Goal: Obtain resource: Obtain resource

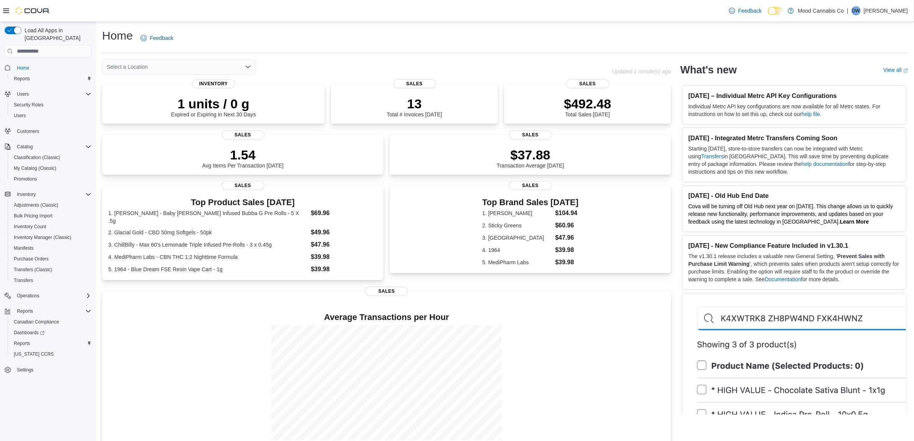
click at [245, 69] on div "Select a Location" at bounding box center [179, 66] width 154 height 15
click at [244, 64] on div "Select a Location" at bounding box center [179, 66] width 154 height 15
click at [157, 88] on span "[STREET_ADDRESS]" at bounding box center [154, 91] width 53 height 8
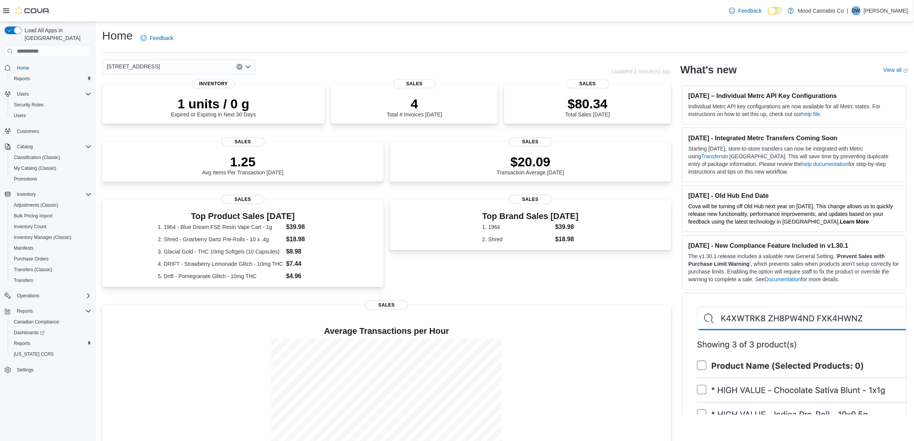
click at [420, 39] on div "Home Feedback" at bounding box center [505, 38] width 806 height 20
click at [40, 256] on span "Purchase Orders" at bounding box center [31, 259] width 35 height 6
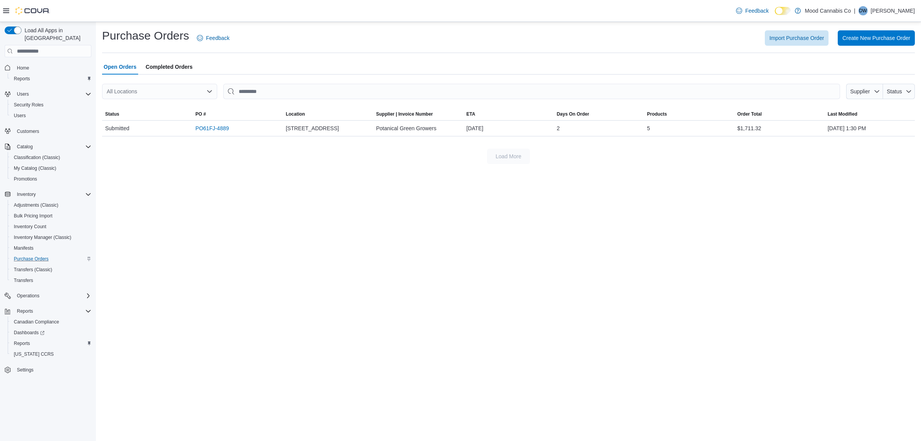
click at [216, 235] on div "Purchase Orders Feedback Import Purchase Order Create New Purchase Order Open O…" at bounding box center [508, 231] width 825 height 419
click at [188, 64] on span "Completed Orders" at bounding box center [169, 66] width 47 height 15
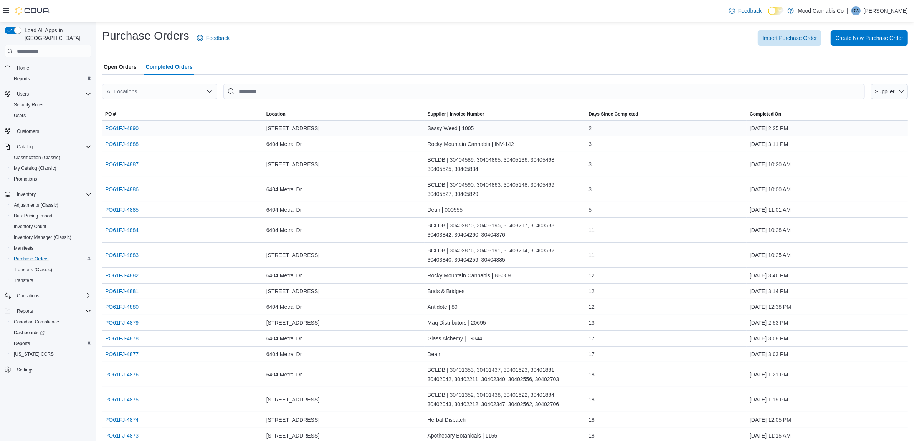
click at [308, 132] on span "[STREET_ADDRESS]" at bounding box center [292, 128] width 53 height 9
click at [122, 128] on link "PO61FJ-4890" at bounding box center [121, 128] width 33 height 9
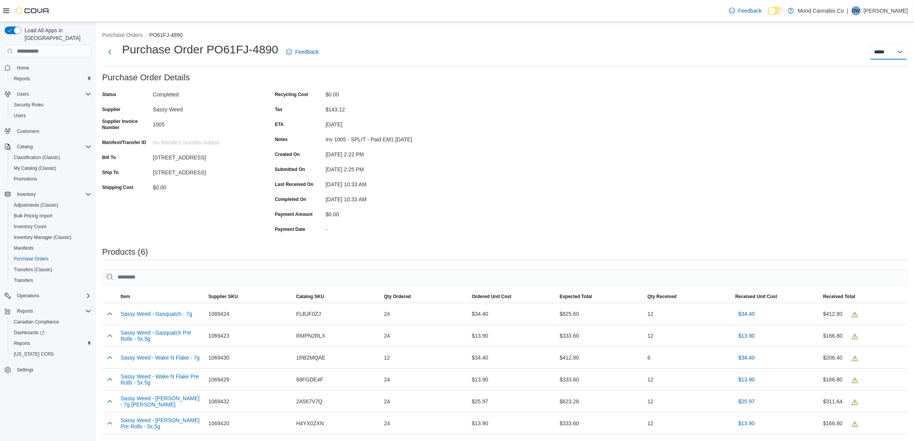
click at [907, 49] on select "**********" at bounding box center [888, 51] width 38 height 15
click at [551, 169] on div "Purchase Order: PO61FJ-4890 Feedback Purchase Order Details Status Completed Su…" at bounding box center [505, 305] width 806 height 465
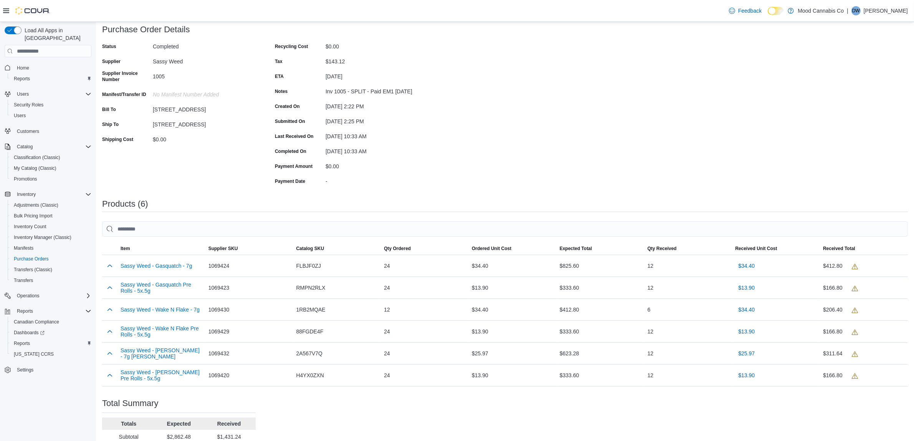
scroll to position [104, 0]
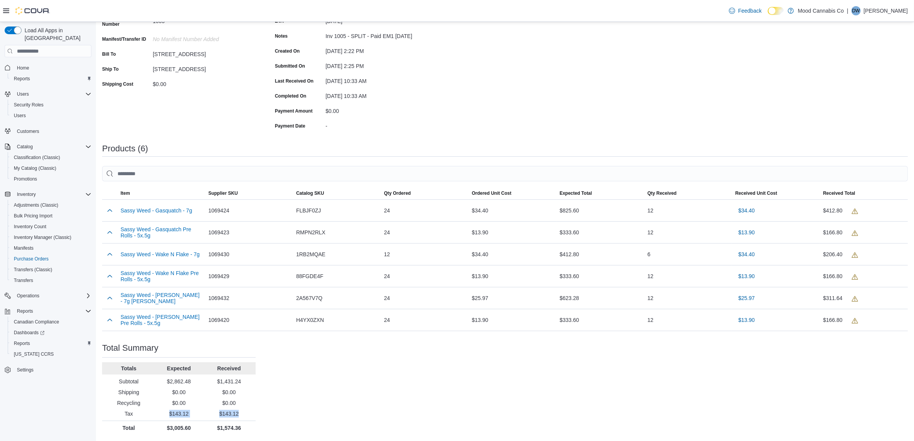
drag, startPoint x: 244, startPoint y: 412, endPoint x: 162, endPoint y: 413, distance: 82.2
click at [162, 413] on div "Tax $143.12 $143.12" at bounding box center [179, 414] width 154 height 8
click at [249, 390] on p "$0.00" at bounding box center [228, 392] width 47 height 8
drag, startPoint x: 252, startPoint y: 388, endPoint x: 165, endPoint y: 392, distance: 86.5
click at [165, 392] on div "Purchase Order: PO61FJ-4890 Feedback Purchase Order Details Status Completed Su…" at bounding box center [505, 202] width 806 height 465
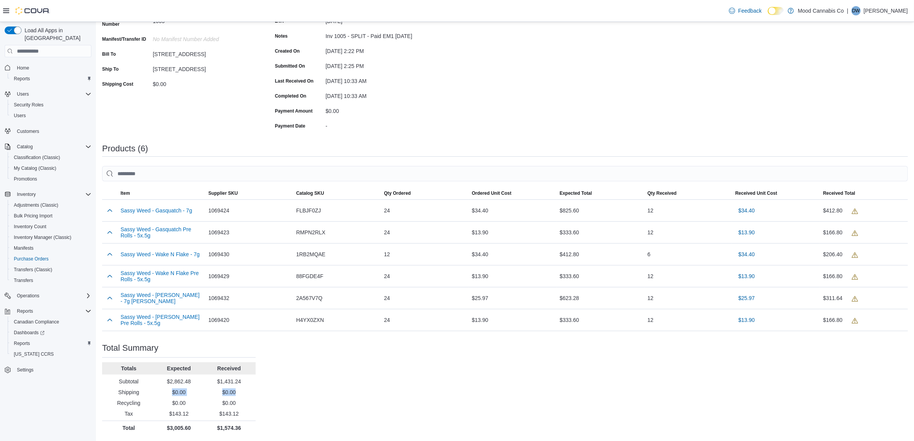
click at [165, 392] on p "$0.00" at bounding box center [178, 392] width 47 height 8
drag, startPoint x: 256, startPoint y: 419, endPoint x: 252, endPoint y: 419, distance: 4.2
click at [254, 420] on div "Purchase Order: PO61FJ-4890 Feedback Purchase Order Details Status Completed Su…" at bounding box center [505, 202] width 806 height 465
drag, startPoint x: 205, startPoint y: 415, endPoint x: 152, endPoint y: 414, distance: 53.0
click at [152, 414] on div "Tax $143.12 $143.12" at bounding box center [179, 414] width 154 height 8
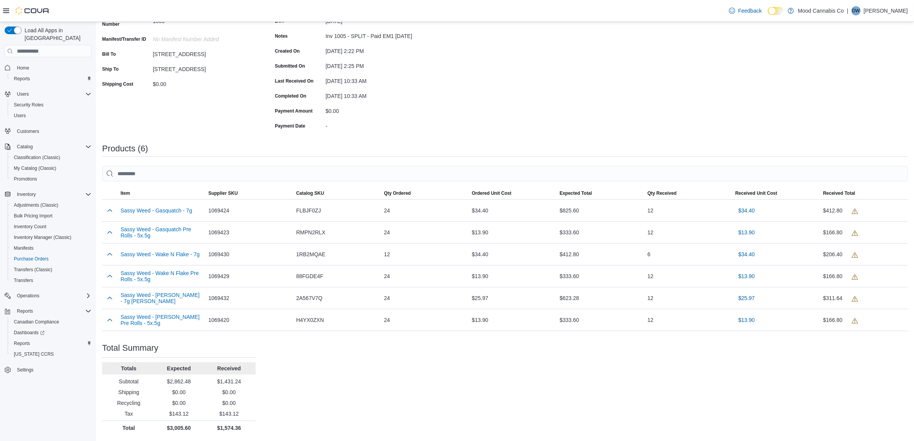
click at [269, 403] on div "Purchase Order: PO61FJ-4890 Feedback Purchase Order Details Status Completed Su…" at bounding box center [505, 202] width 806 height 465
click at [267, 404] on div "Purchase Order: PO61FJ-4890 Feedback Purchase Order Details Status Completed Su…" at bounding box center [505, 202] width 806 height 465
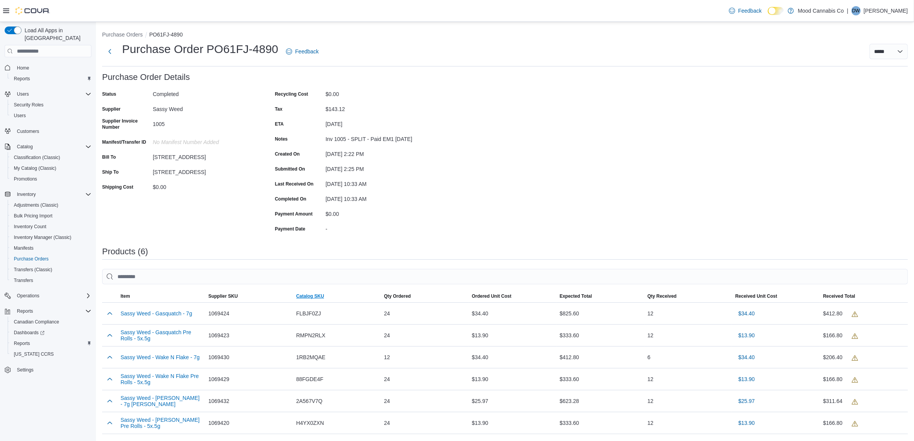
scroll to position [0, 0]
click at [436, 221] on div "Purchase Order: PO61FJ-4890 Feedback Purchase Order Details Status Completed Su…" at bounding box center [505, 305] width 806 height 465
click at [403, 215] on div "$0.00" at bounding box center [377, 212] width 103 height 9
click at [428, 203] on div "Purchase Order: PO61FJ-4890 Feedback Purchase Order Details Status Completed Su…" at bounding box center [505, 305] width 806 height 465
click at [416, 120] on div "August 15, 2025" at bounding box center [377, 122] width 103 height 9
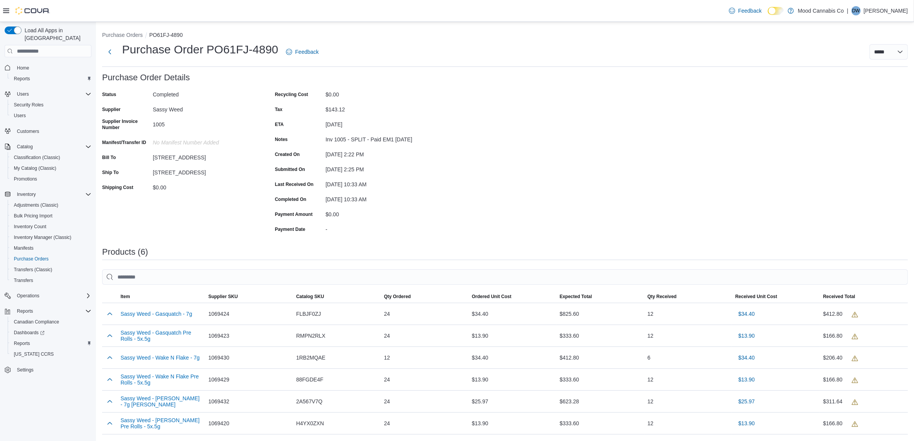
click at [468, 166] on div "Purchase Order: PO61FJ-4890 Feedback Purchase Order Details Status Completed Su…" at bounding box center [505, 305] width 806 height 465
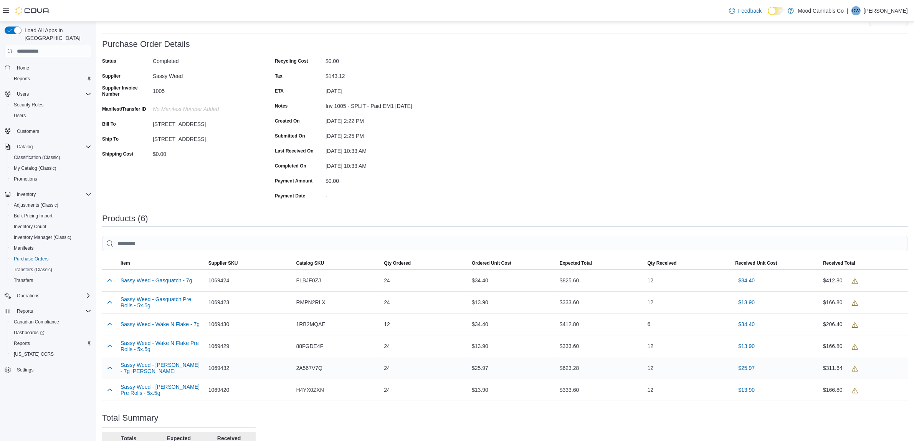
scroll to position [96, 0]
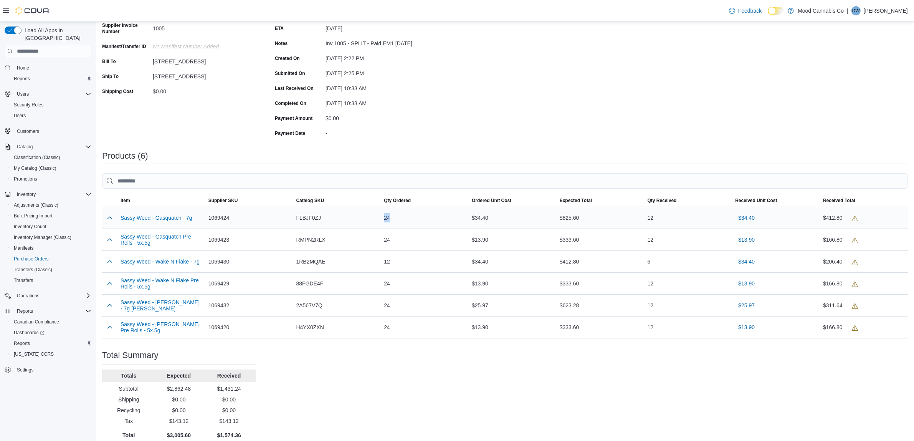
drag, startPoint x: 394, startPoint y: 220, endPoint x: 384, endPoint y: 219, distance: 10.4
click at [384, 219] on div "24" at bounding box center [425, 217] width 88 height 15
drag, startPoint x: 650, startPoint y: 220, endPoint x: 674, endPoint y: 218, distance: 25.1
click at [674, 218] on div "12" at bounding box center [689, 217] width 88 height 15
click at [402, 193] on div "Sorting EuiBasicTable with search callback Item Supplier SKU Catalog SKU Qty Or…" at bounding box center [505, 255] width 806 height 165
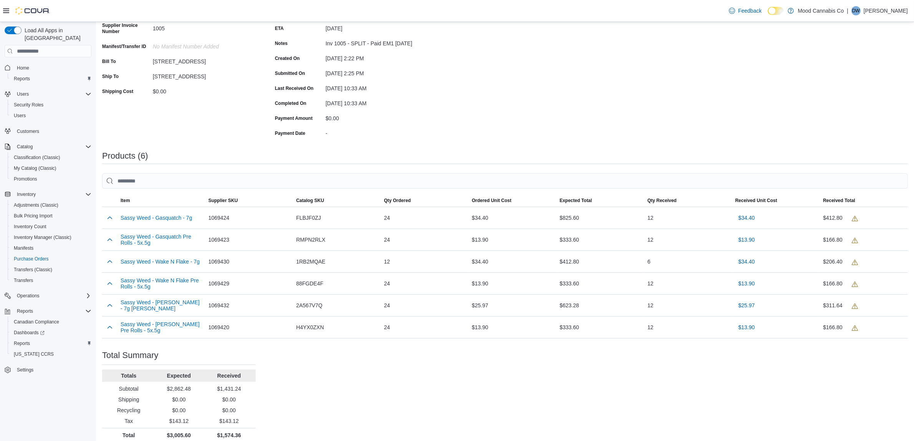
click at [415, 168] on div "Purchase Order: PO61FJ-4890 Feedback Purchase Order Details Status Completed Su…" at bounding box center [505, 209] width 806 height 465
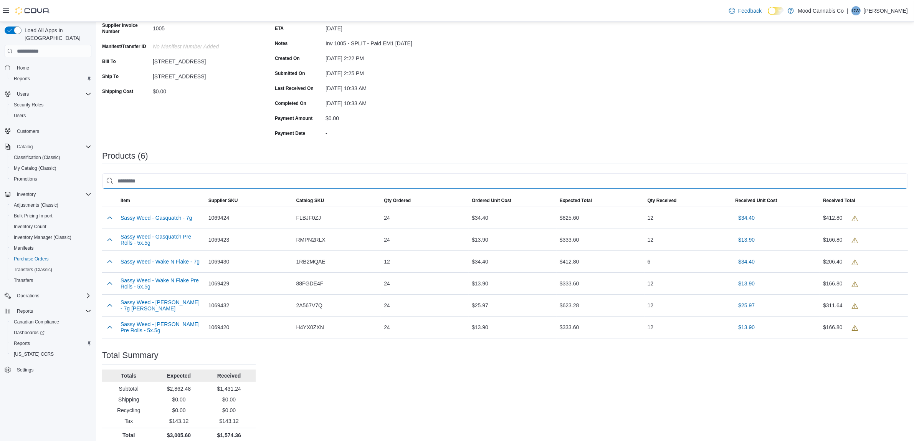
click at [392, 178] on input "search" at bounding box center [505, 180] width 806 height 15
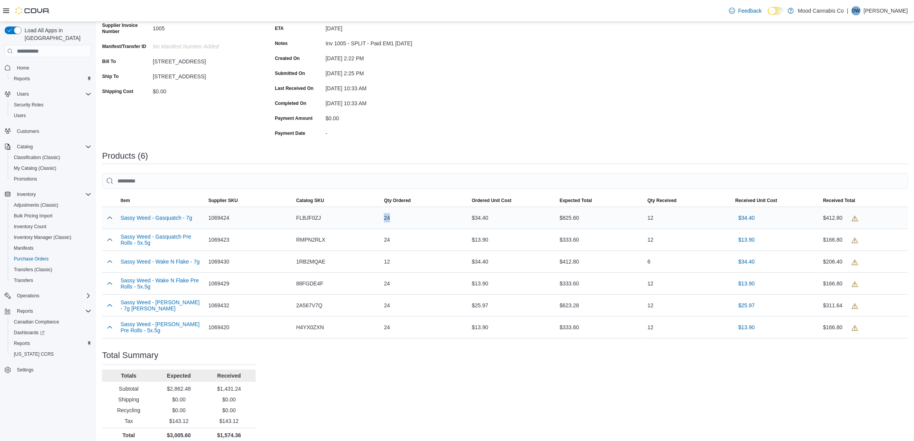
drag, startPoint x: 395, startPoint y: 221, endPoint x: 377, endPoint y: 220, distance: 18.1
click at [377, 220] on tr "Sassy Weed - Gasquatch - 7g Supplier SKU 1069424 Catalog SKU FLBJF0ZJ Qty Order…" at bounding box center [505, 218] width 806 height 22
click at [377, 221] on div "FLBJF0ZJ" at bounding box center [337, 217] width 88 height 15
drag, startPoint x: 408, startPoint y: 219, endPoint x: 386, endPoint y: 216, distance: 21.7
click at [386, 216] on div "24" at bounding box center [425, 217] width 88 height 15
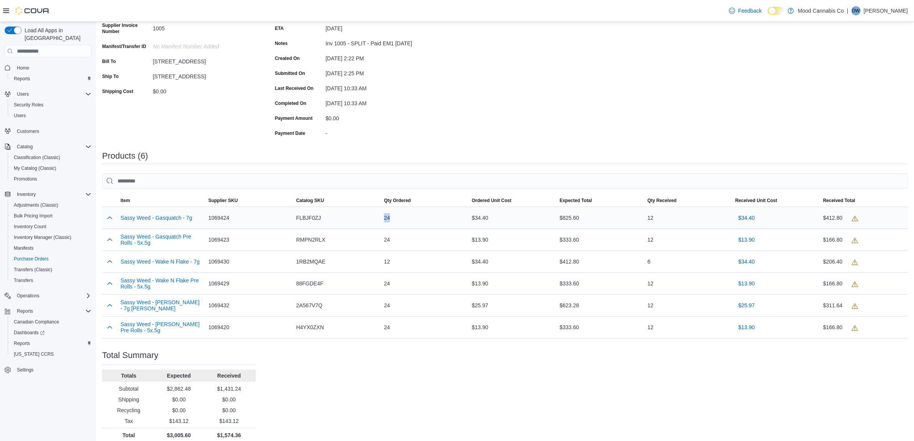
click at [418, 212] on div "24" at bounding box center [425, 217] width 88 height 15
click at [418, 217] on div "24" at bounding box center [425, 217] width 88 height 15
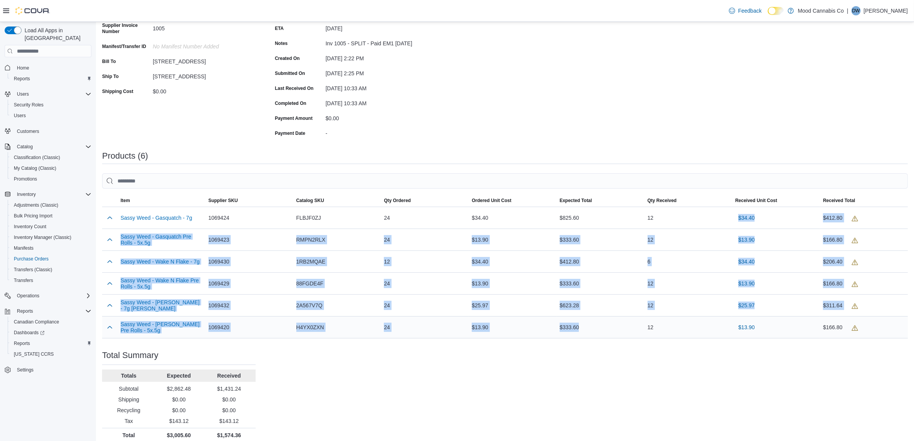
drag, startPoint x: 675, startPoint y: 210, endPoint x: 648, endPoint y: 324, distance: 117.1
click at [647, 323] on tbody "Sassy Weed - Gasquatch - 7g Supplier SKU 1069424 Catalog SKU FLBJF0ZJ Qty Order…" at bounding box center [505, 272] width 806 height 131
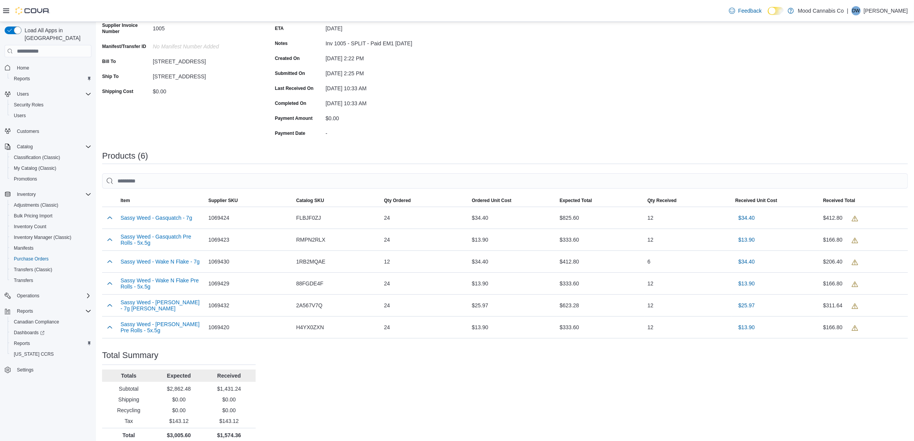
click at [653, 344] on div "Purchase Order: PO61FJ-4890 Feedback Purchase Order Details Status Completed Su…" at bounding box center [505, 209] width 806 height 465
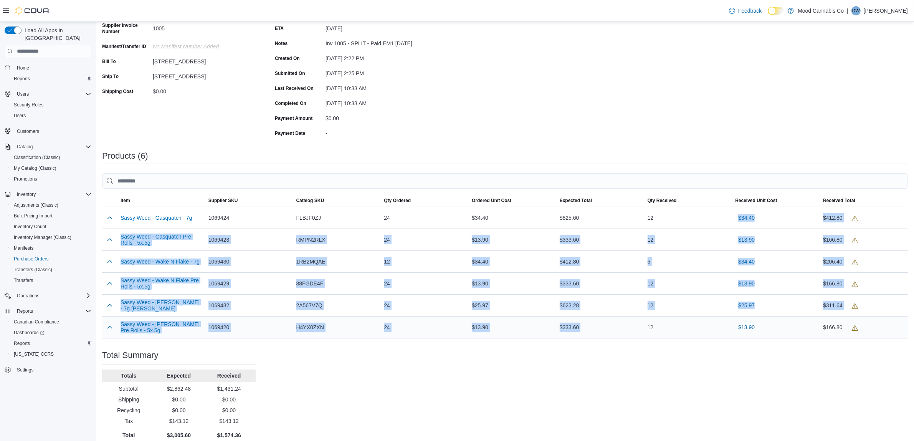
drag, startPoint x: 674, startPoint y: 217, endPoint x: 661, endPoint y: 323, distance: 107.2
click at [656, 326] on tbody "Sassy Weed - Gasquatch - 7g Supplier SKU 1069424 Catalog SKU FLBJF0ZJ Qty Order…" at bounding box center [505, 272] width 806 height 131
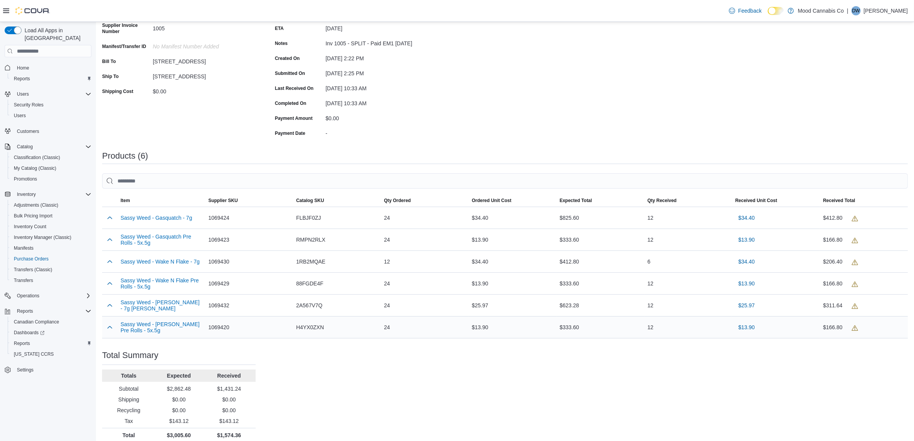
click at [661, 324] on div "12" at bounding box center [689, 326] width 88 height 15
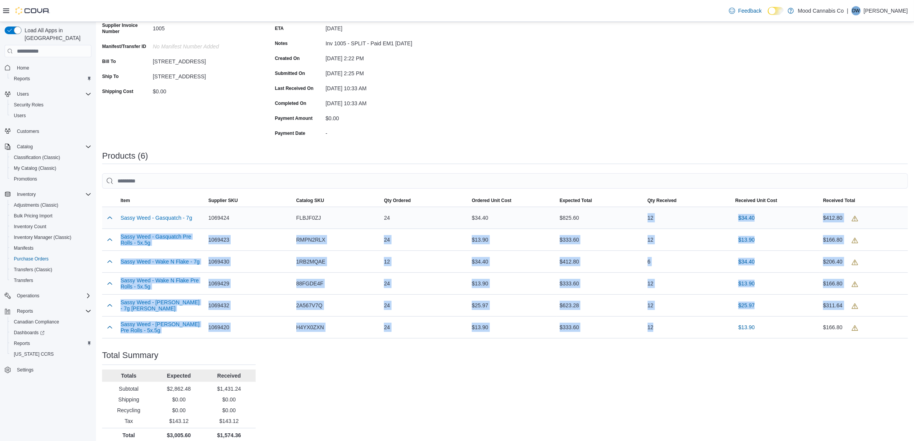
drag, startPoint x: 661, startPoint y: 326, endPoint x: 653, endPoint y: 216, distance: 110.0
click at [648, 213] on tbody "Sassy Weed - Gasquatch - 7g Supplier SKU 1069424 Catalog SKU FLBJF0ZJ Qty Order…" at bounding box center [505, 272] width 806 height 131
click at [658, 218] on div "12" at bounding box center [689, 217] width 88 height 15
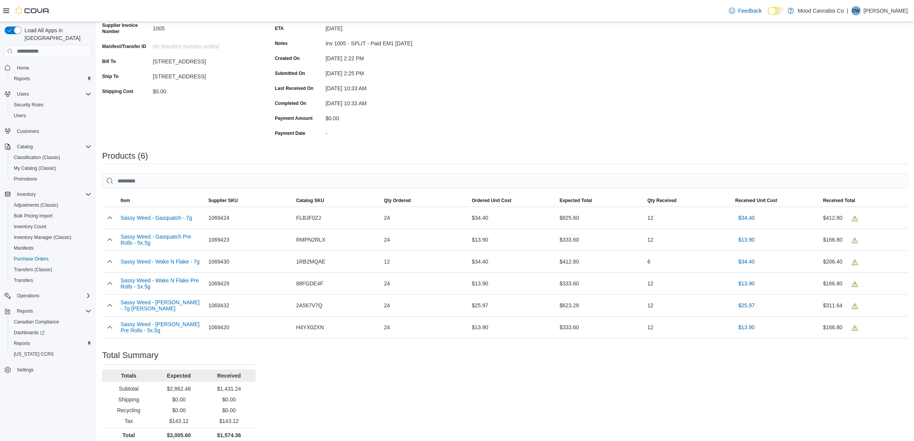
click at [519, 122] on div "Purchase Order: PO61FJ-4890 Feedback Purchase Order Details Status Completed Su…" at bounding box center [505, 209] width 806 height 465
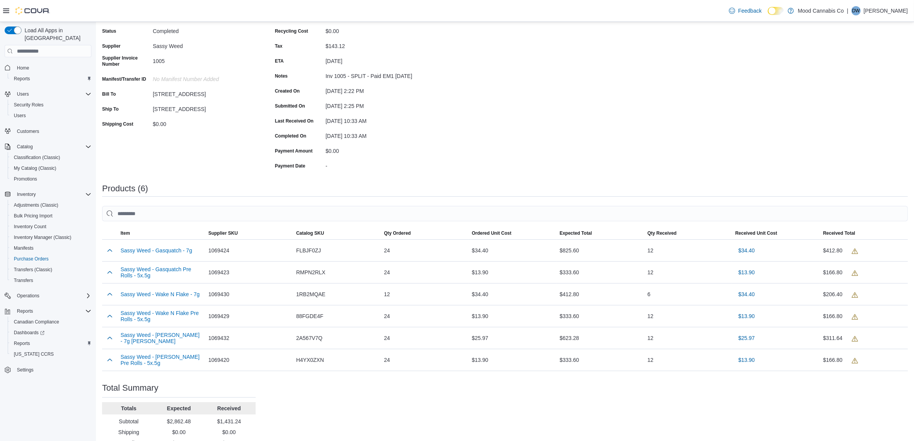
scroll to position [8, 0]
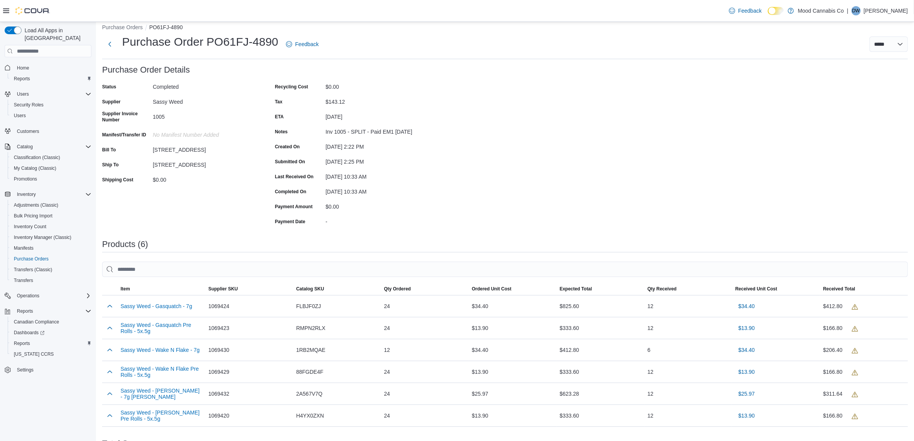
click at [402, 191] on div "August 11, 2025 10:33 AM" at bounding box center [377, 189] width 103 height 9
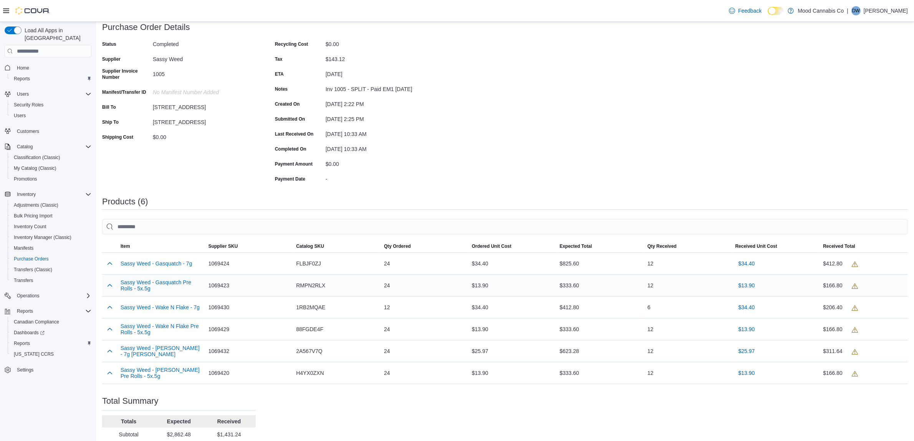
scroll to position [0, 0]
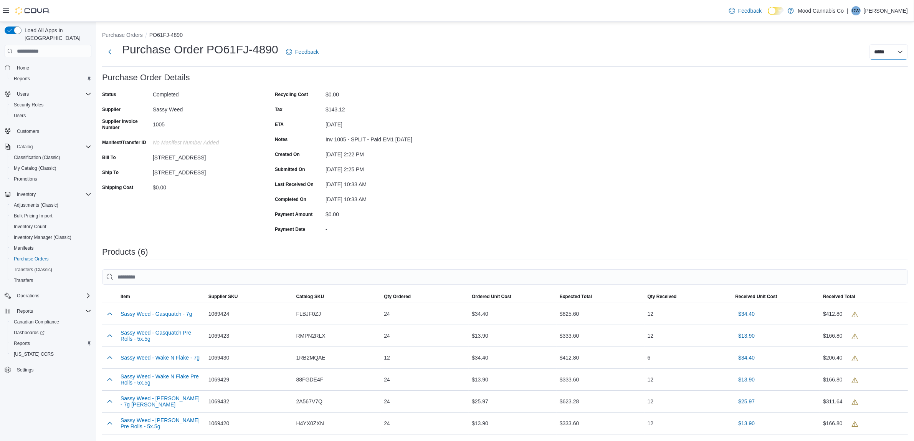
click at [908, 47] on select "**********" at bounding box center [888, 51] width 38 height 15
click at [877, 44] on select "**********" at bounding box center [888, 51] width 38 height 15
click at [567, 134] on div "Purchase Order: PO61FJ-4890 Feedback Purchase Order Details Status Completed Su…" at bounding box center [505, 305] width 806 height 465
drag, startPoint x: 185, startPoint y: 110, endPoint x: 160, endPoint y: 106, distance: 26.0
click at [162, 107] on div "Sassy Weed" at bounding box center [204, 107] width 103 height 9
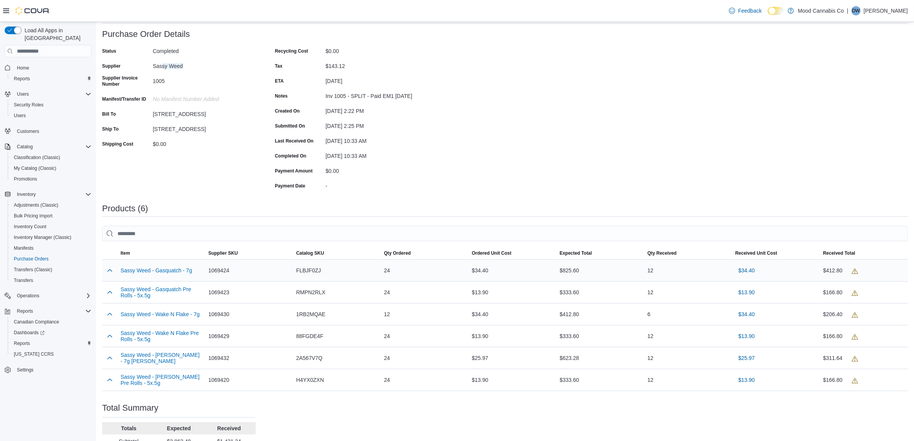
scroll to position [104, 0]
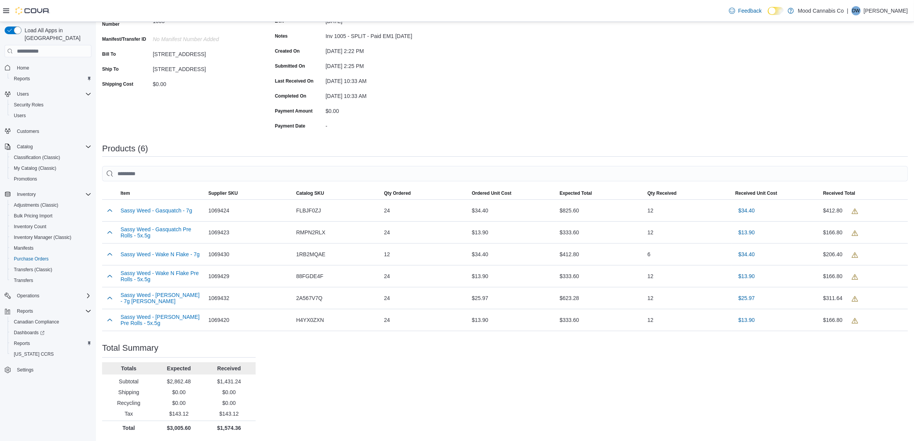
click at [286, 401] on div "Purchase Order: PO61FJ-4890 Feedback Purchase Order Details Status Completed Su…" at bounding box center [505, 202] width 806 height 465
drag, startPoint x: 246, startPoint y: 415, endPoint x: 160, endPoint y: 411, distance: 86.1
click at [160, 411] on div "Tax $143.12 $143.12" at bounding box center [179, 414] width 154 height 8
click at [156, 410] on p "$143.12" at bounding box center [178, 414] width 47 height 8
drag, startPoint x: 192, startPoint y: 413, endPoint x: 122, endPoint y: 409, distance: 70.8
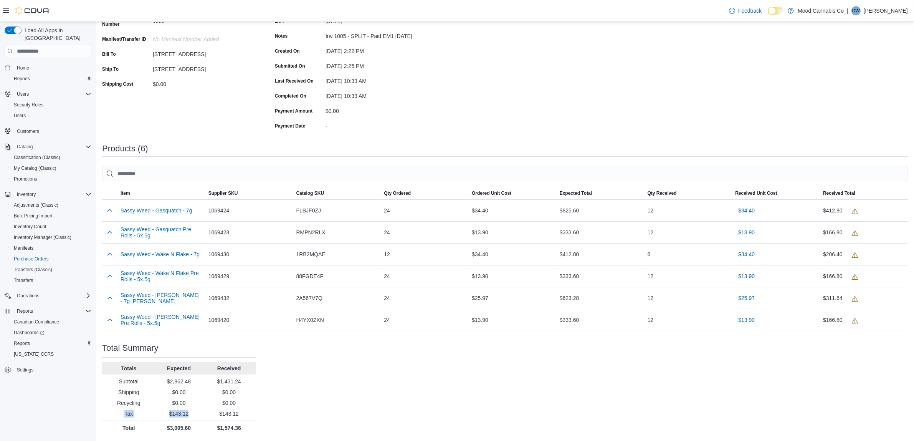
click at [122, 409] on div "Totals Expected Received Subtotal $2,862.48 $1,431.24 Shipping $0.00 $0.00 Recy…" at bounding box center [179, 396] width 154 height 69
click at [242, 393] on p "$0.00" at bounding box center [228, 392] width 47 height 8
drag, startPoint x: 245, startPoint y: 378, endPoint x: 203, endPoint y: 383, distance: 41.3
click at [203, 383] on div "Subtotal $2,862.48 $1,431.24" at bounding box center [179, 381] width 154 height 8
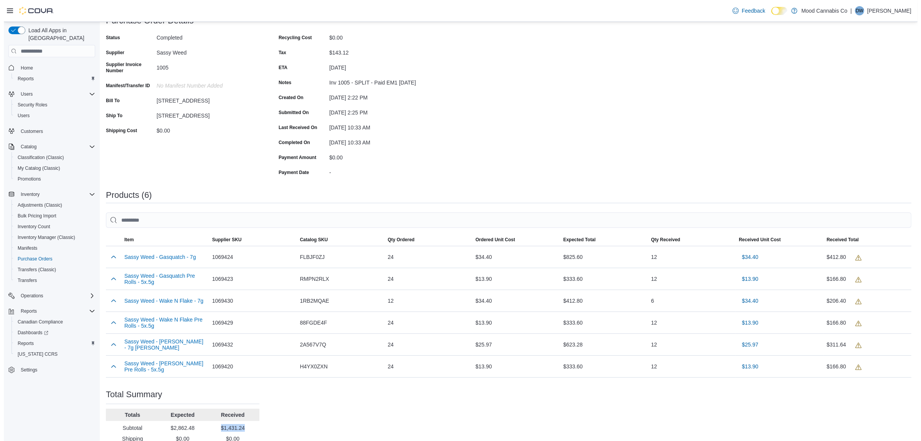
scroll to position [0, 0]
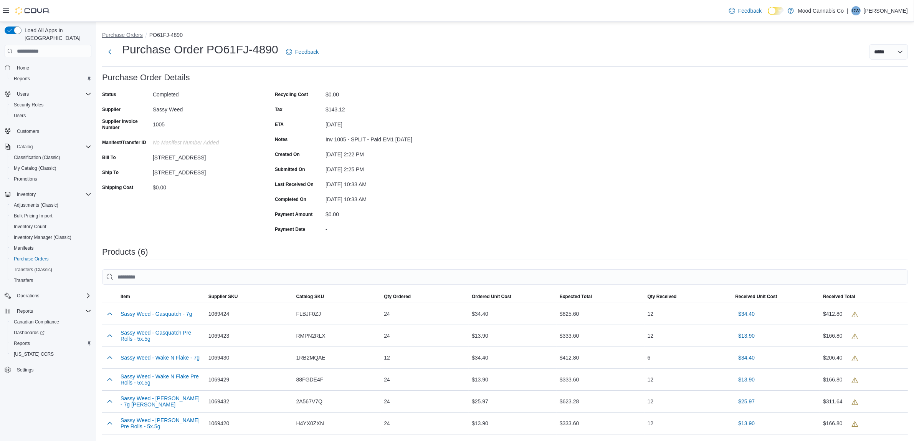
click at [123, 33] on button "Purchase Orders" at bounding box center [122, 35] width 41 height 6
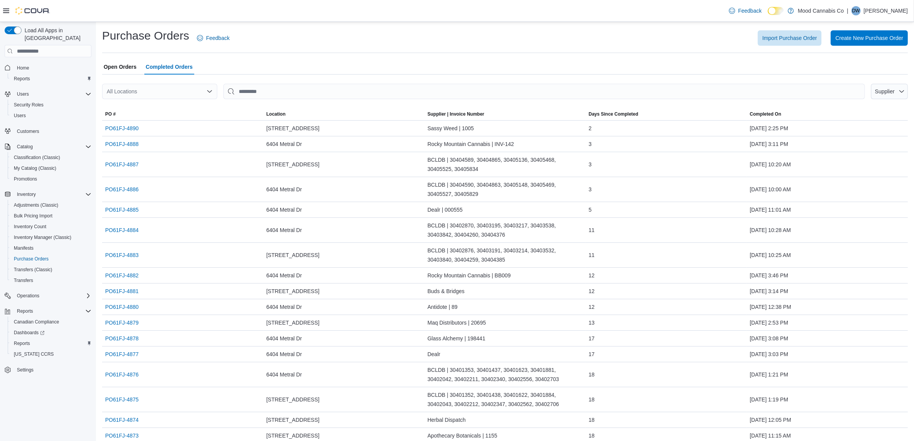
click at [127, 61] on span "Open Orders" at bounding box center [120, 66] width 33 height 15
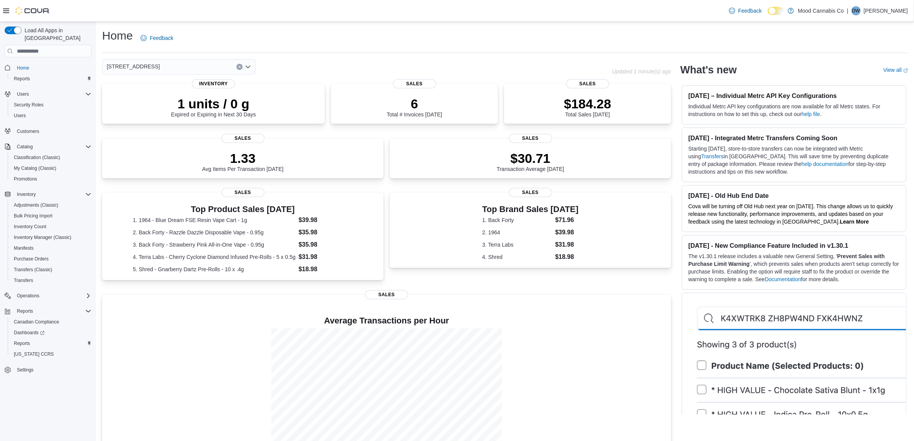
click at [237, 69] on button "Clear input" at bounding box center [239, 67] width 6 height 6
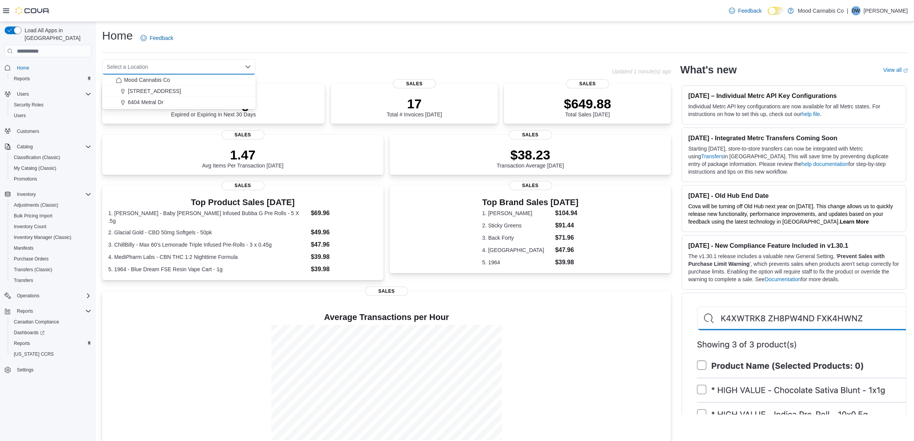
click at [339, 40] on div "Home Feedback" at bounding box center [505, 38] width 806 height 20
click at [28, 254] on span "Purchase Orders" at bounding box center [31, 258] width 35 height 9
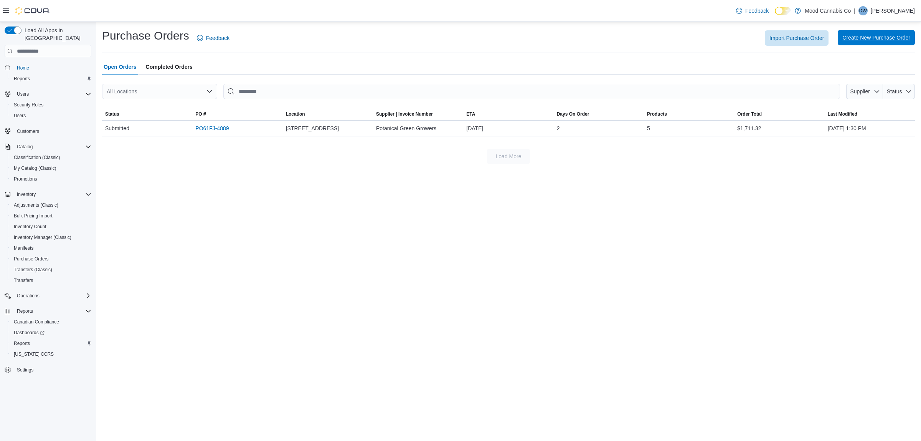
click at [870, 35] on span "Create New Purchase Order" at bounding box center [877, 38] width 68 height 8
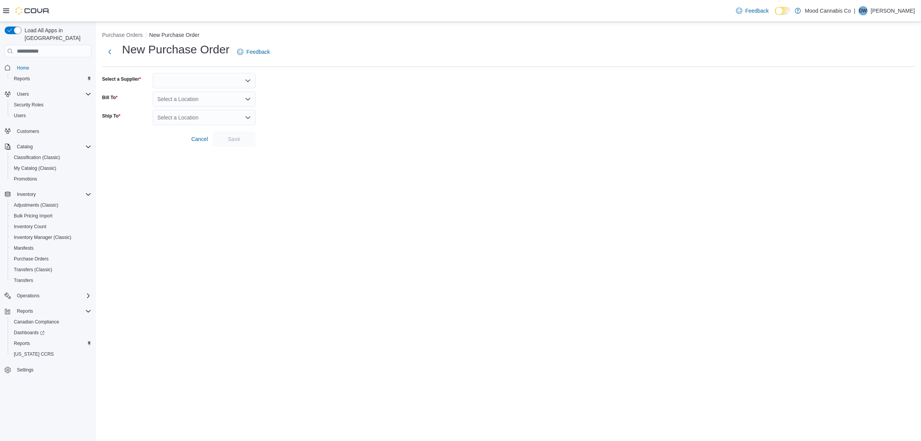
click at [228, 82] on div at bounding box center [204, 80] width 103 height 15
click at [194, 79] on div at bounding box center [204, 80] width 103 height 15
type input "*****"
click at [188, 88] on button "Sassy Weed" at bounding box center [204, 93] width 103 height 11
click at [240, 97] on div "Select a Location" at bounding box center [204, 98] width 103 height 15
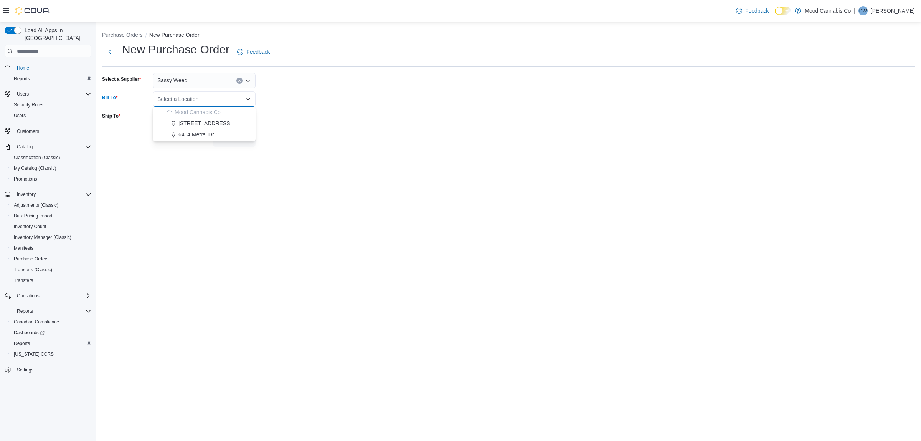
click at [210, 124] on span "[STREET_ADDRESS]" at bounding box center [204, 123] width 53 height 8
click at [193, 118] on div "Select a Location" at bounding box center [204, 117] width 103 height 15
click at [198, 141] on span "[STREET_ADDRESS]" at bounding box center [204, 142] width 53 height 8
click at [325, 139] on form "Select a Supplier Sassy Weed Bill To 3923 Victoria Ave Ship To 3923 Victoria Av…" at bounding box center [508, 110] width 813 height 74
click at [231, 132] on span "Save" at bounding box center [234, 138] width 34 height 15
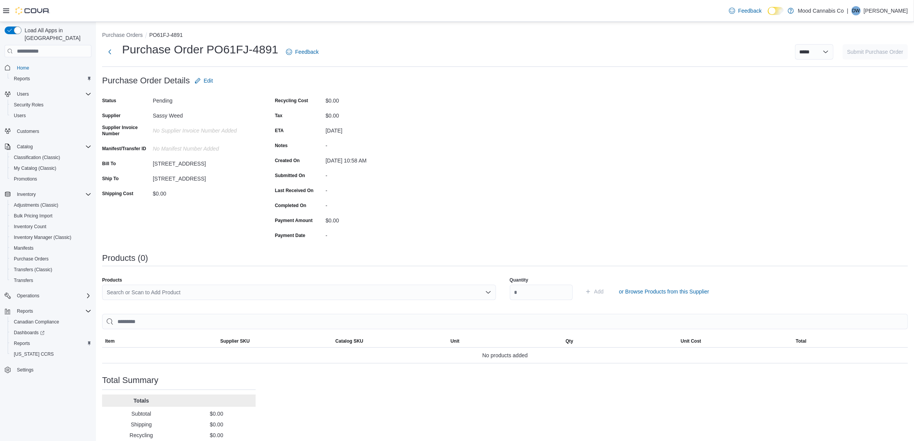
click at [29, 62] on button "Home" at bounding box center [48, 67] width 93 height 11
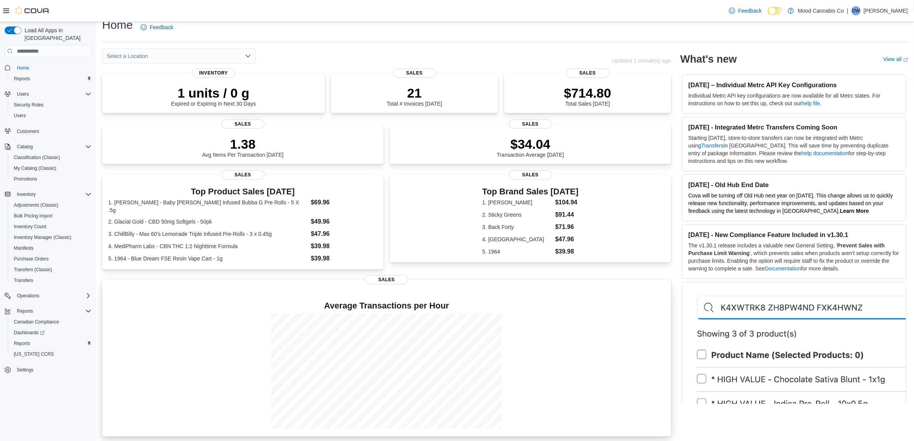
scroll to position [20, 0]
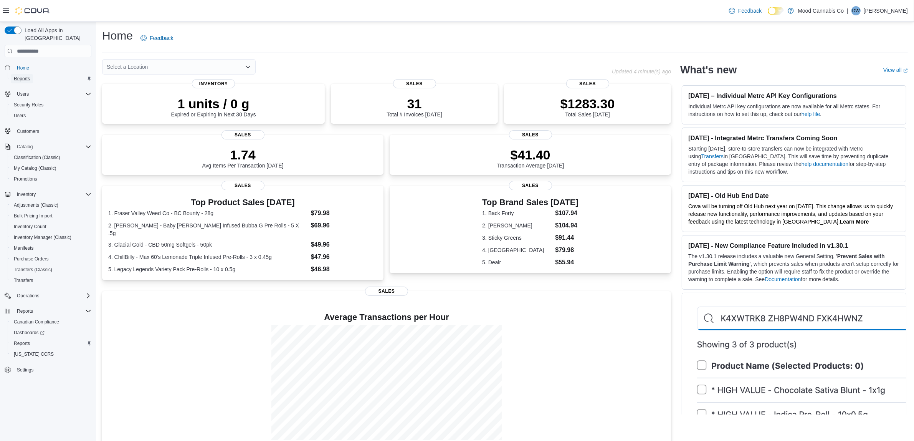
click at [25, 76] on span "Reports" at bounding box center [22, 79] width 16 height 6
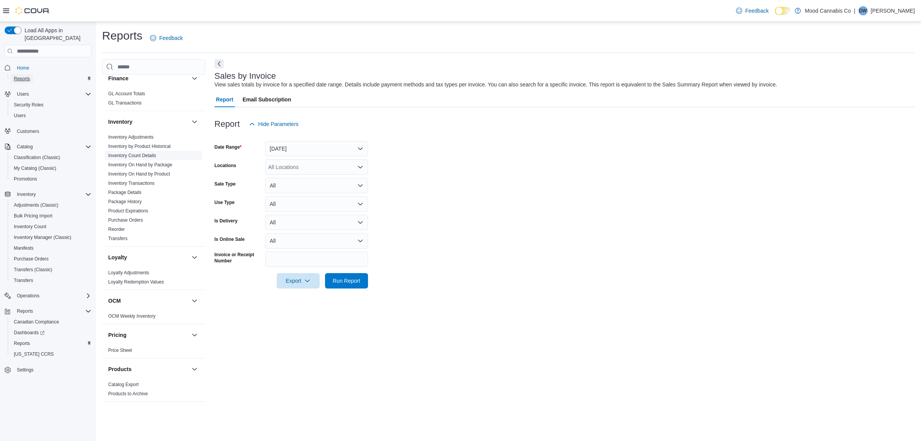
scroll to position [432, 0]
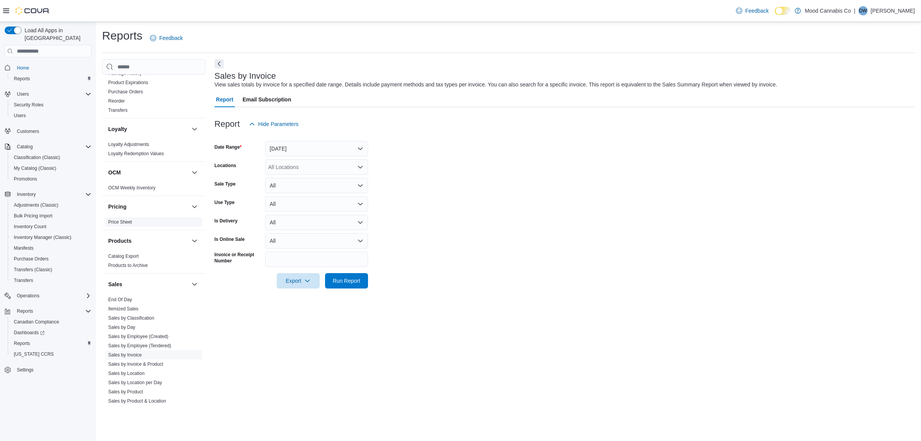
click at [120, 220] on span "Price Sheet" at bounding box center [153, 221] width 97 height 9
click at [120, 219] on link "Price Sheet" at bounding box center [120, 221] width 24 height 5
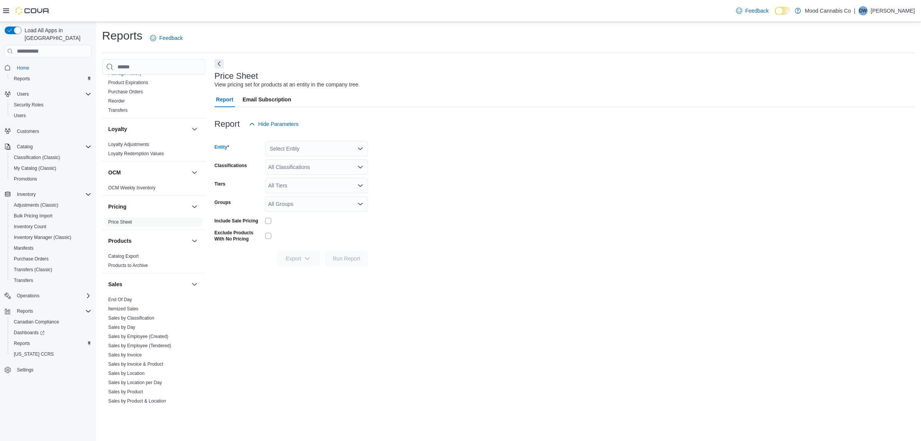
click at [331, 150] on div "Select Entity" at bounding box center [316, 148] width 103 height 15
click at [313, 175] on span "[STREET_ADDRESS]" at bounding box center [317, 173] width 53 height 8
click at [322, 146] on div "[STREET_ADDRESS]" at bounding box center [316, 148] width 103 height 15
click at [352, 147] on icon "Clear input" at bounding box center [351, 148] width 3 height 3
click at [325, 150] on div "Select Entity Combo box. Selected. Combo box input. Select Entity. Type some te…" at bounding box center [316, 148] width 103 height 15
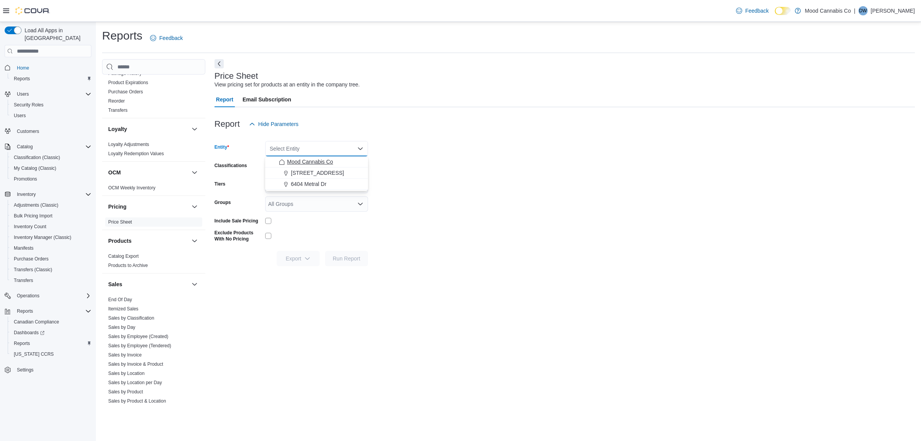
click at [320, 163] on span "Mood Cannabis Co" at bounding box center [310, 162] width 46 height 8
click at [405, 167] on form "Entity Mood Cannabis Co Combo box. Selected. Mood Cannabis Co. Press Backspace …" at bounding box center [565, 199] width 701 height 134
click at [303, 260] on span "Export" at bounding box center [298, 257] width 34 height 15
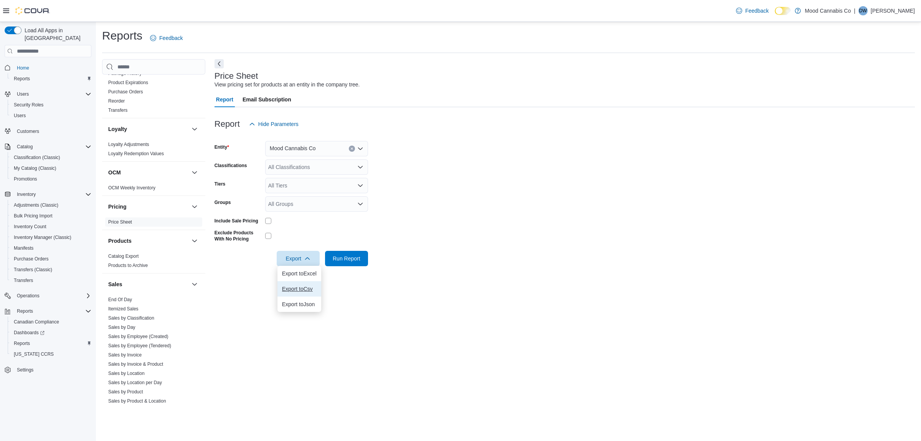
click at [301, 286] on span "Export to Csv" at bounding box center [299, 289] width 35 height 6
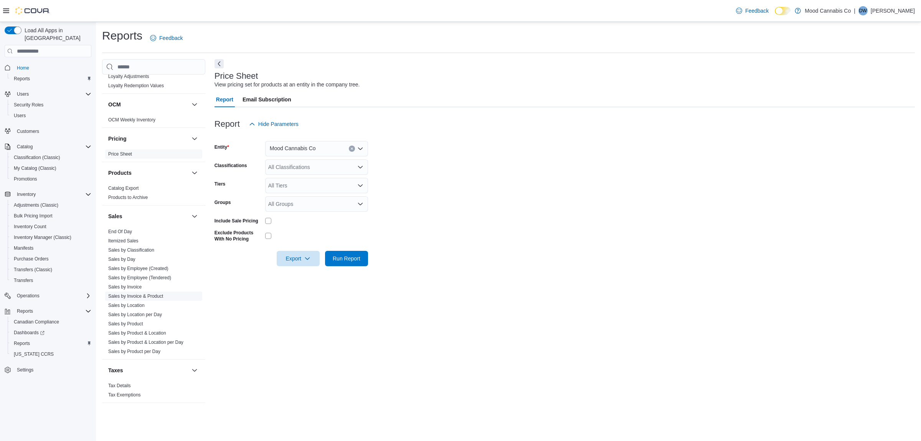
scroll to position [260, 0]
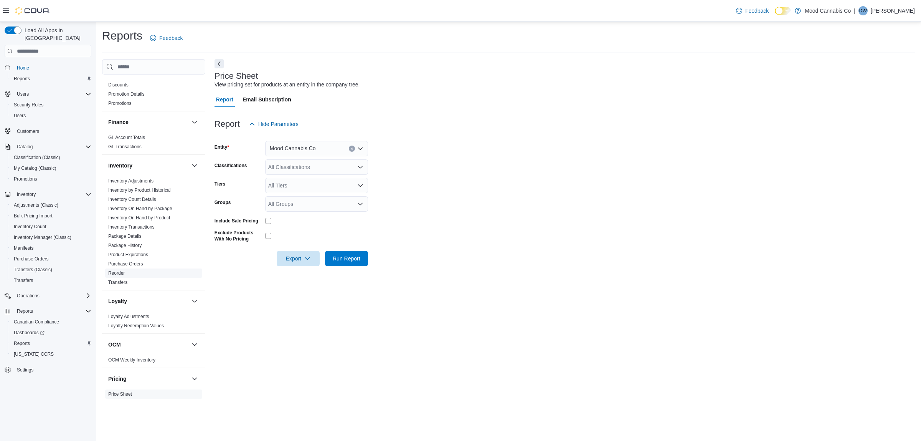
click at [120, 270] on link "Reorder" at bounding box center [116, 272] width 17 height 5
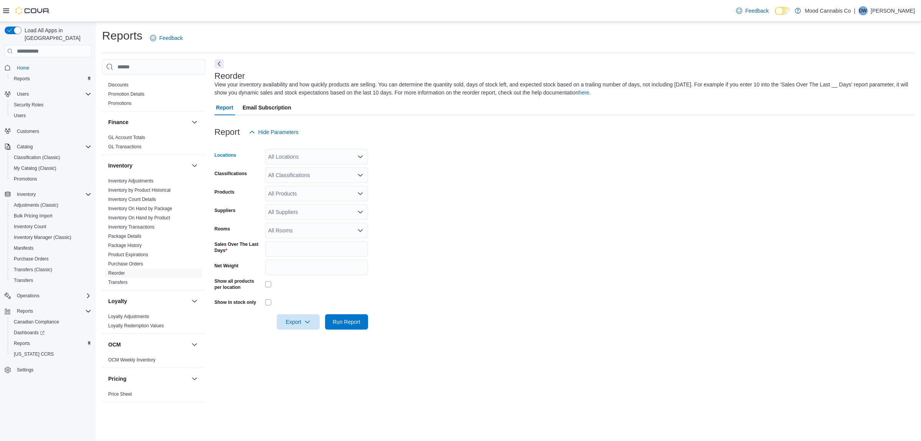
click at [327, 152] on div "All Locations" at bounding box center [316, 156] width 103 height 15
click at [313, 182] on span "[STREET_ADDRESS]" at bounding box center [308, 181] width 53 height 8
click at [572, 228] on form "Locations 3923 Victoria Ave Combo box. Selected. 3923 Victoria Ave. Press Backs…" at bounding box center [565, 235] width 701 height 190
click at [299, 326] on span "Export" at bounding box center [298, 321] width 34 height 15
click at [300, 350] on span "Export to Csv" at bounding box center [299, 352] width 35 height 6
